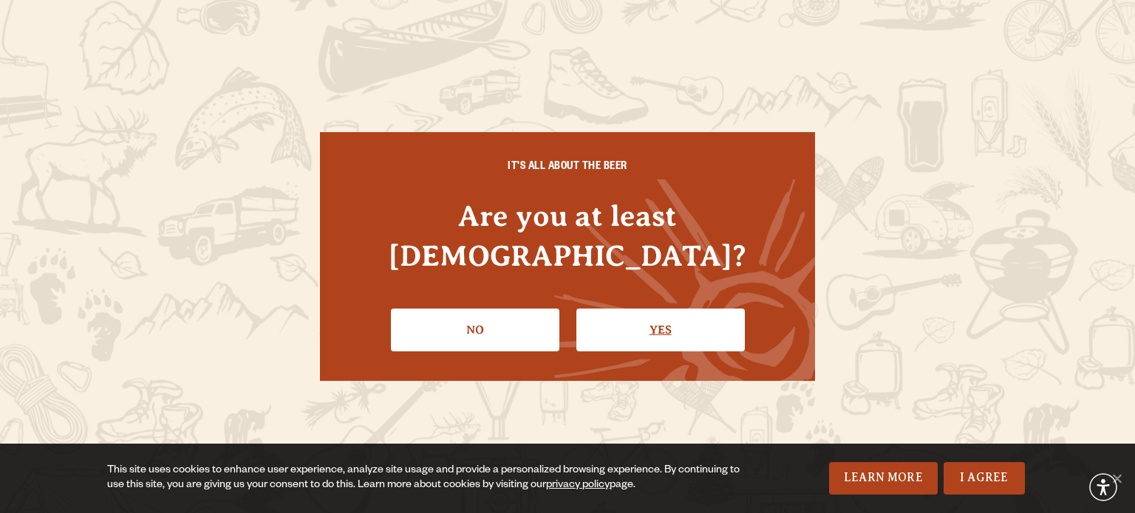
click at [618, 311] on link "Yes" at bounding box center [660, 330] width 168 height 43
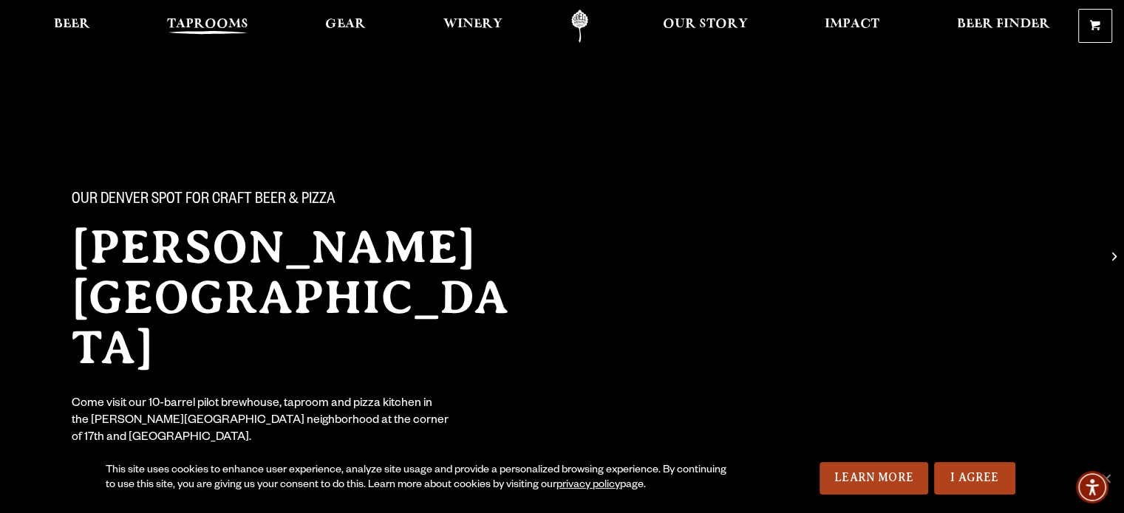
click at [205, 24] on span "Taprooms" at bounding box center [207, 24] width 81 height 12
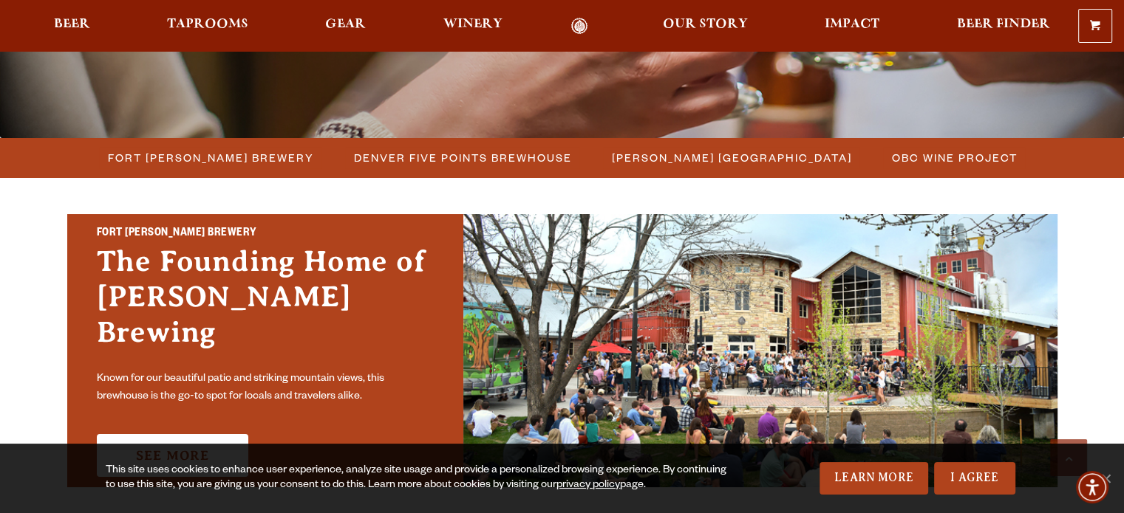
scroll to position [369, 0]
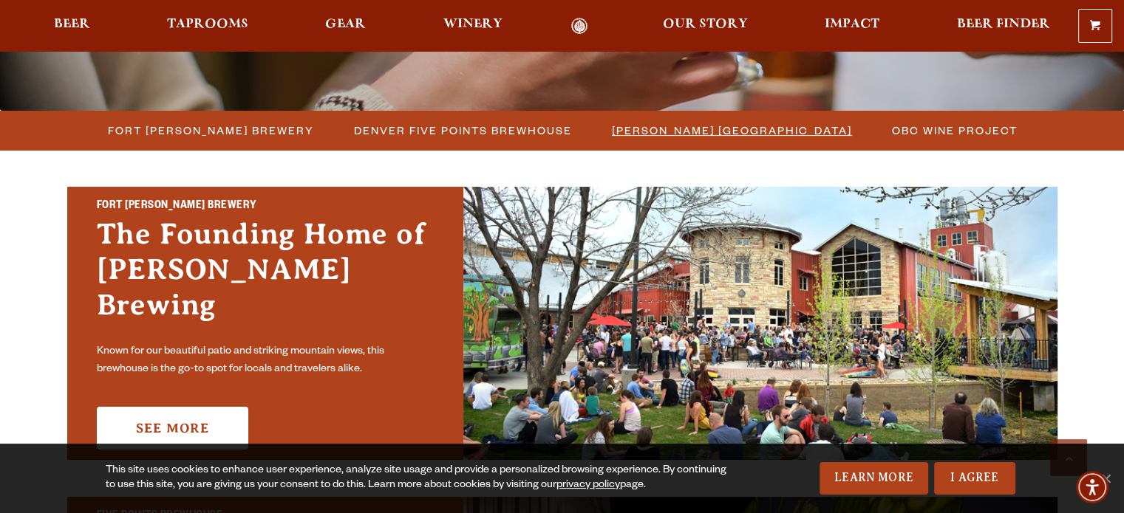
click at [706, 132] on span "[PERSON_NAME] [GEOGRAPHIC_DATA]" at bounding box center [732, 130] width 240 height 21
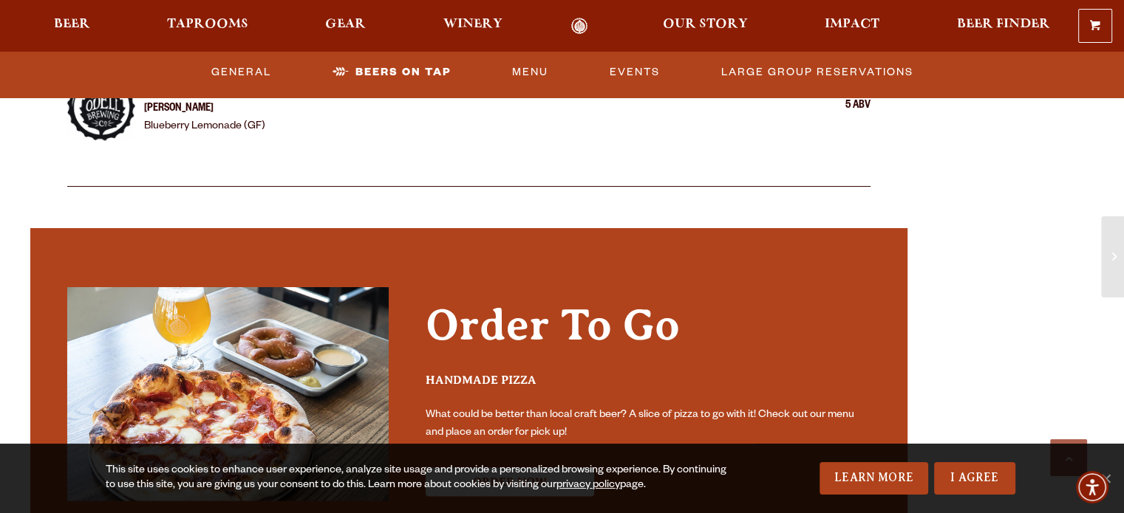
scroll to position [2586, 0]
